Goal: Information Seeking & Learning: Check status

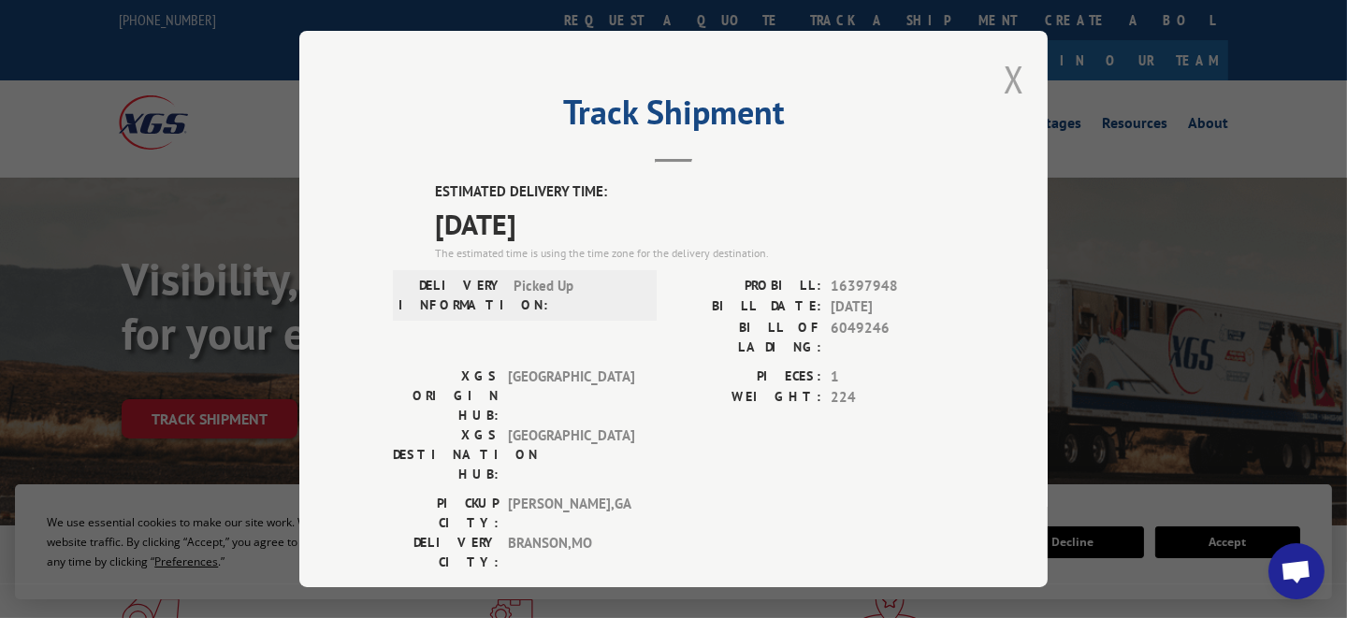
click at [1004, 80] on button "Close modal" at bounding box center [1014, 79] width 21 height 50
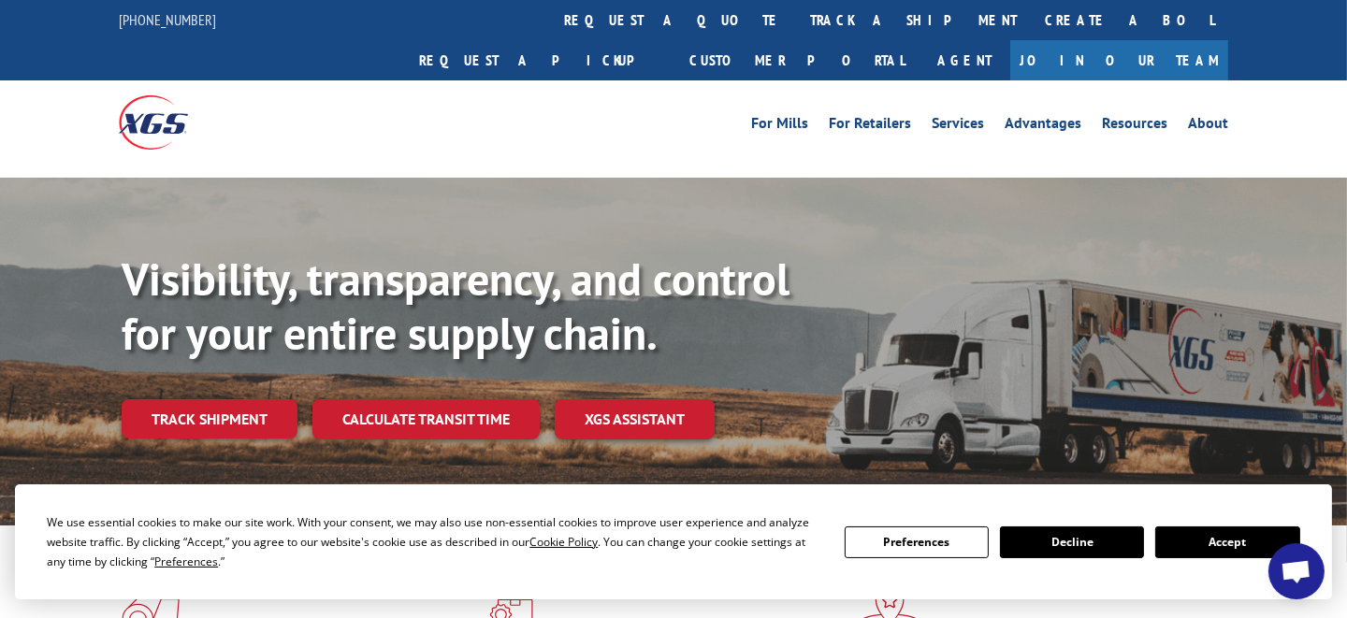
click at [796, 13] on link "track a shipment" at bounding box center [913, 20] width 235 height 40
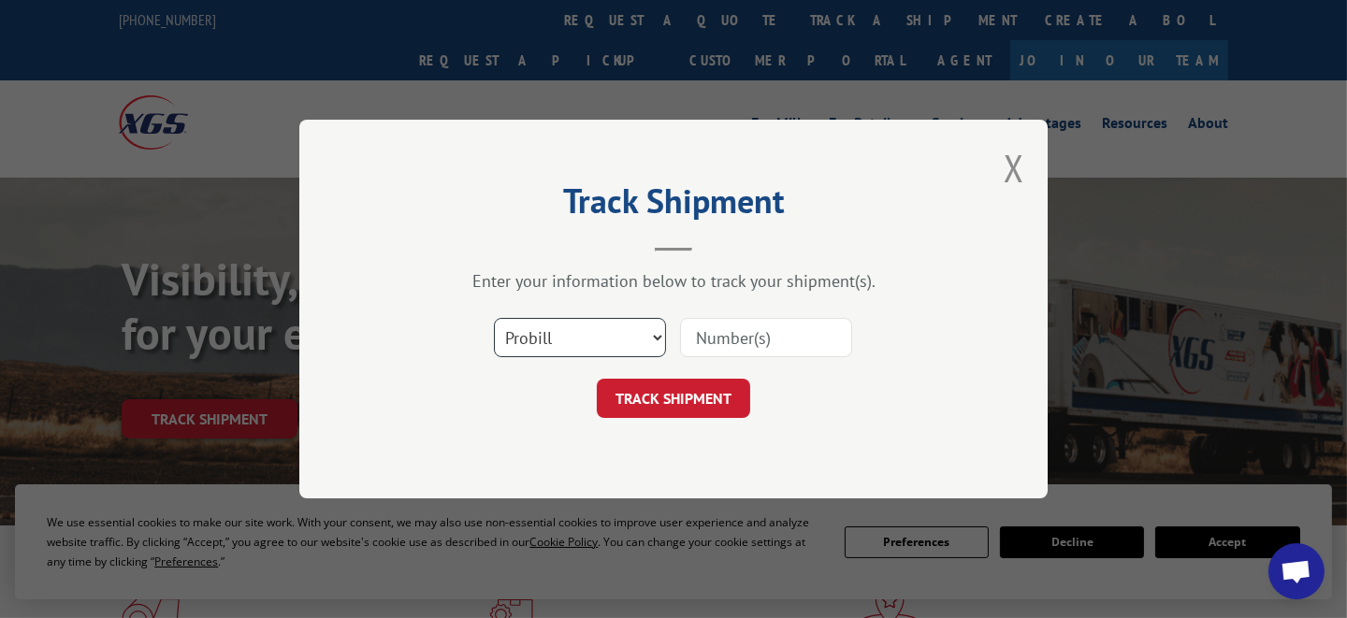
drag, startPoint x: 632, startPoint y: 341, endPoint x: 625, endPoint y: 348, distance: 9.9
click at [629, 343] on select "Select category... Probill BOL PO" at bounding box center [580, 337] width 172 height 39
select select "bol"
click at [494, 318] on select "Select category... Probill BOL PO" at bounding box center [580, 337] width 172 height 39
drag, startPoint x: 758, startPoint y: 340, endPoint x: 751, endPoint y: 353, distance: 13.8
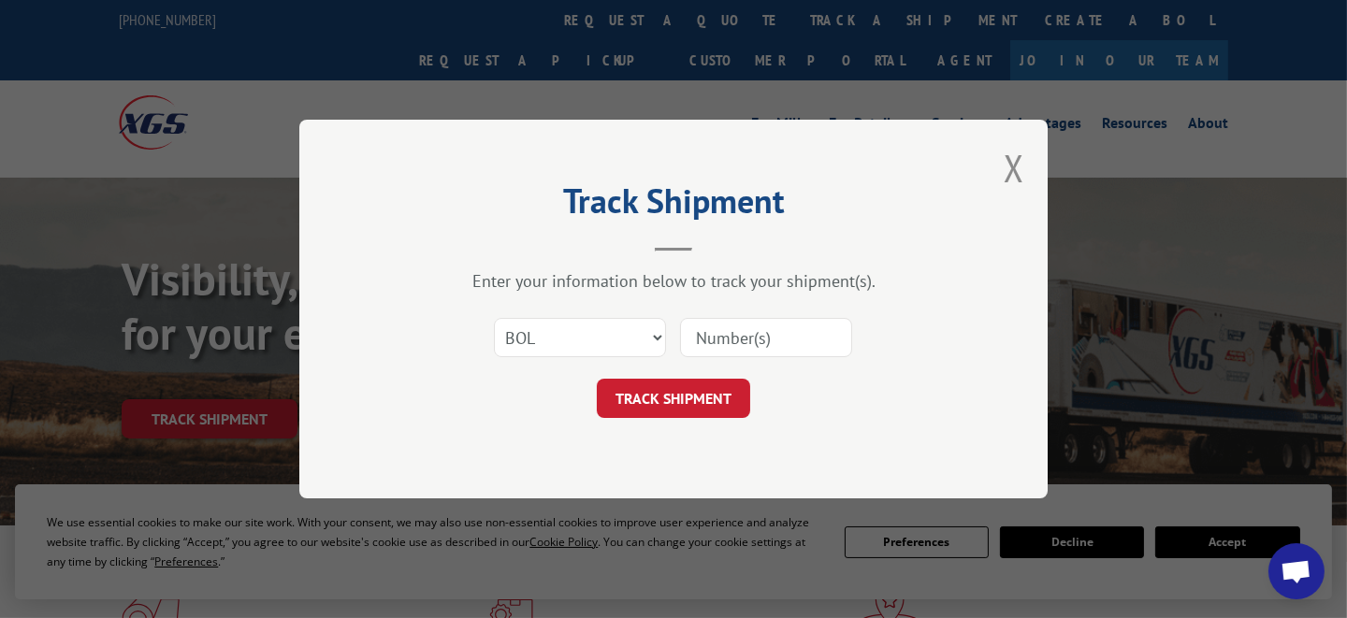
click at [758, 340] on input at bounding box center [766, 337] width 172 height 39
paste input "6047767"
type input "6047767"
click at [710, 402] on button "TRACK SHIPMENT" at bounding box center [673, 398] width 153 height 39
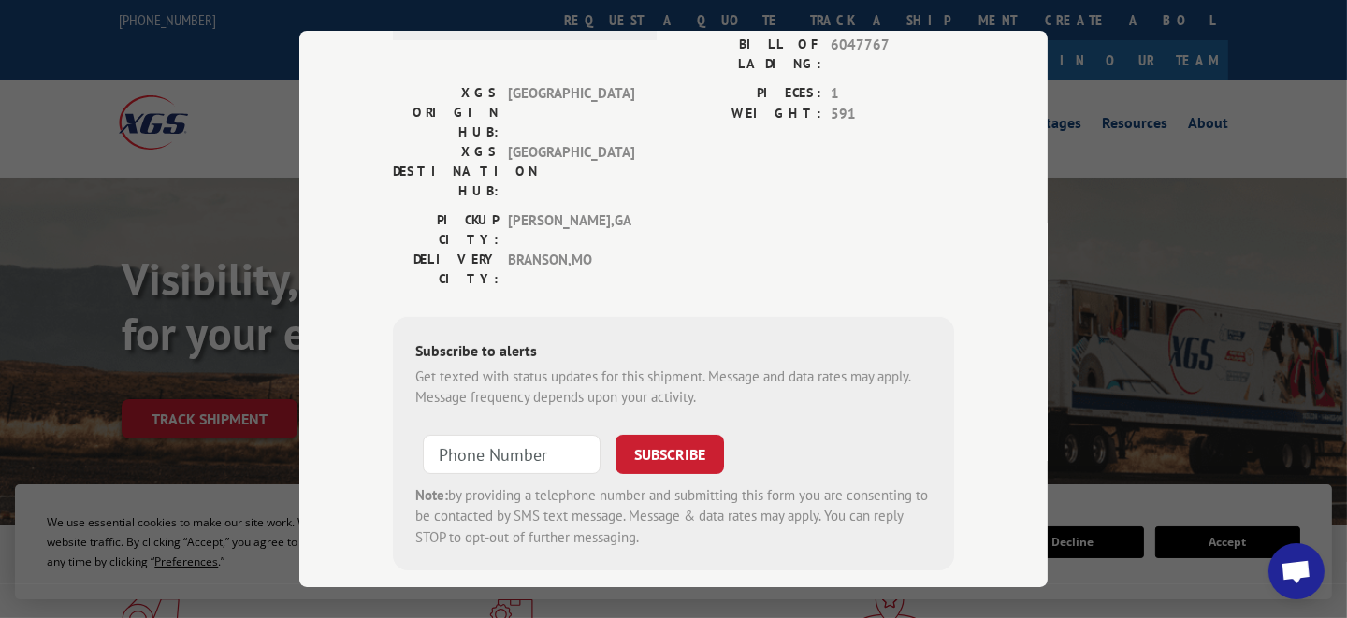
scroll to position [3, 0]
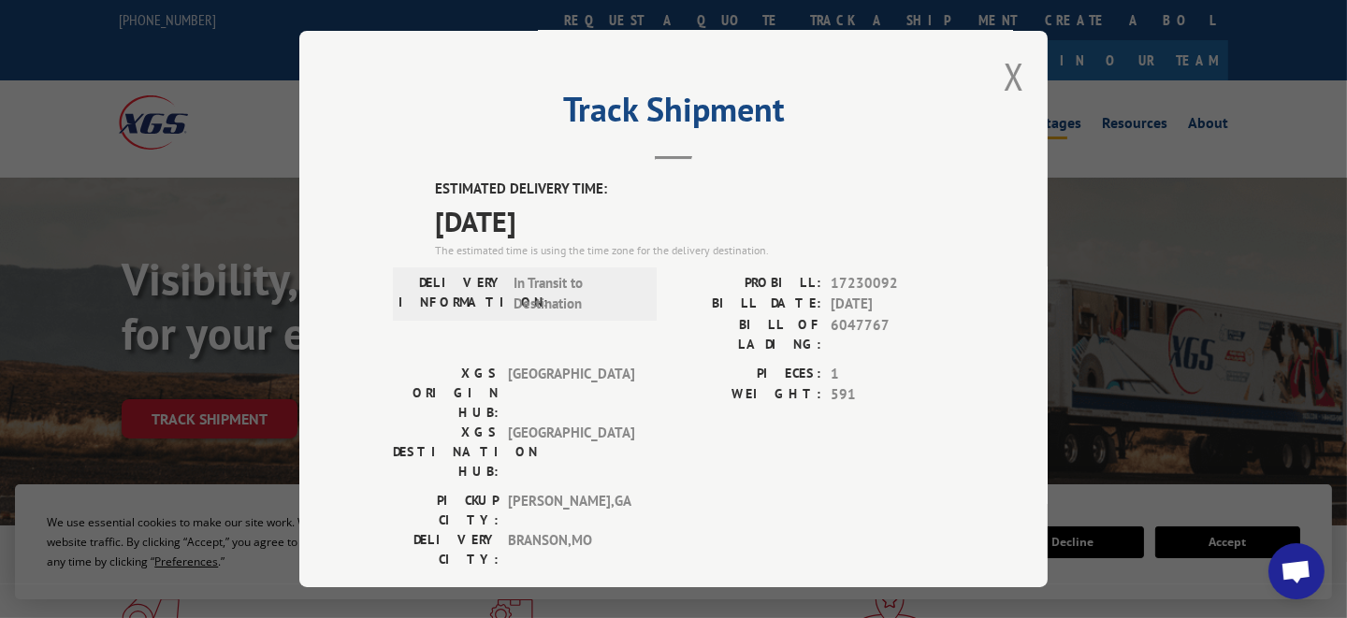
click at [1004, 76] on button "Close modal" at bounding box center [1014, 76] width 21 height 50
